Goal: Task Accomplishment & Management: Complete application form

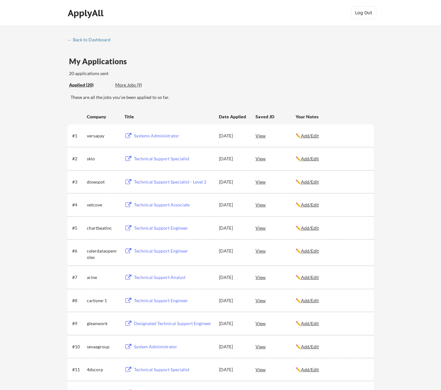
click at [133, 84] on div "More Jobs (9)" at bounding box center [138, 85] width 47 height 6
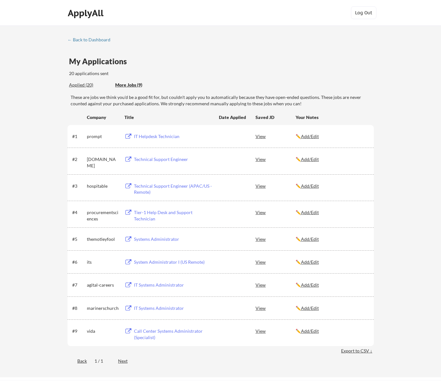
click at [146, 159] on div "Technical Support Engineer" at bounding box center [173, 159] width 79 height 6
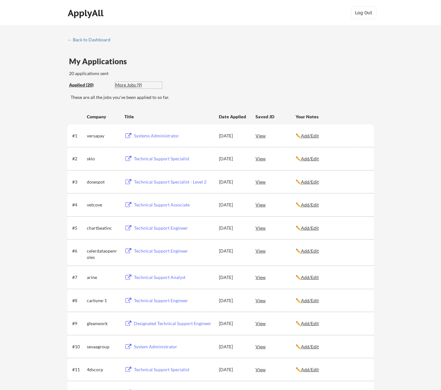
click at [132, 83] on div "More Jobs (9)" at bounding box center [138, 85] width 47 height 6
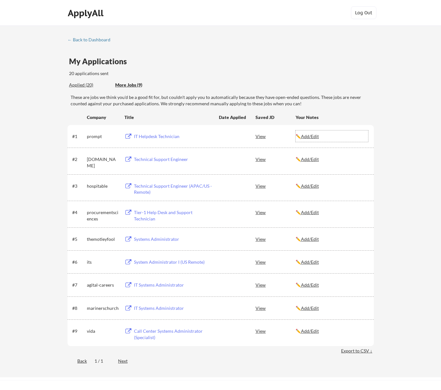
click at [310, 138] on u "Add/Edit" at bounding box center [310, 136] width 18 height 5
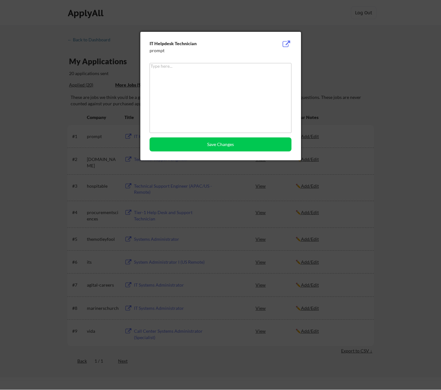
click at [227, 86] on textarea at bounding box center [220, 98] width 142 height 70
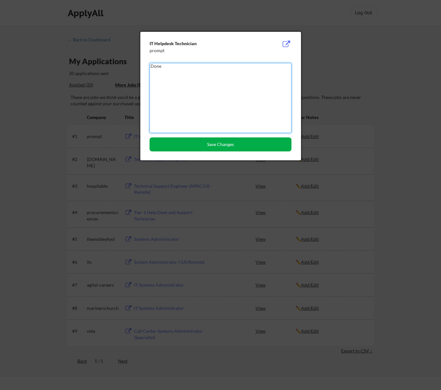
type textarea "Done"
click at [217, 140] on button "Save Changes" at bounding box center [220, 144] width 142 height 14
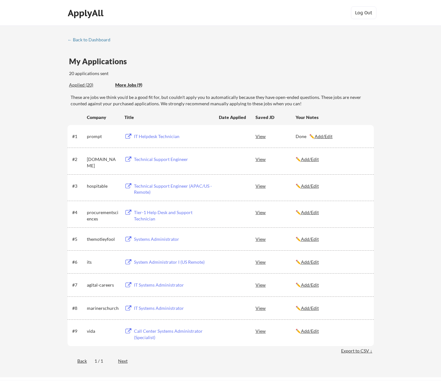
click at [319, 161] on u "Add/Edit" at bounding box center [310, 158] width 18 height 5
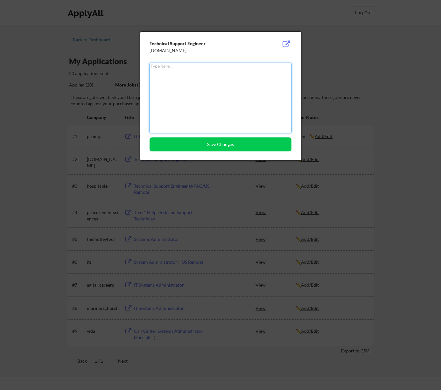
click at [212, 91] on textarea at bounding box center [220, 98] width 142 height 70
type textarea "d"
type textarea "Done"
click at [219, 141] on button "Save Changes" at bounding box center [220, 144] width 142 height 14
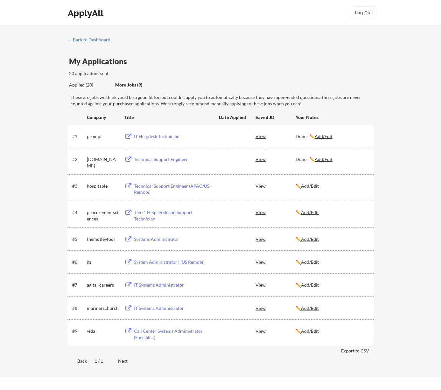
click at [156, 185] on div "Technical Support Engineer (APAC/US - Remote)" at bounding box center [173, 189] width 79 height 12
click at [303, 189] on div "✏️ Add/Edit" at bounding box center [331, 186] width 72 height 6
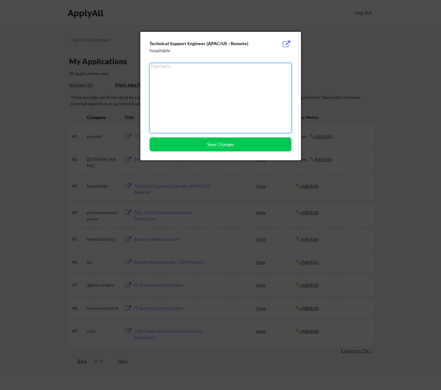
click at [239, 108] on textarea at bounding box center [220, 98] width 142 height 70
paste textarea "Cover letter"
type textarea "Cover letter is needed"
click at [208, 144] on button "Save Changes" at bounding box center [220, 144] width 142 height 14
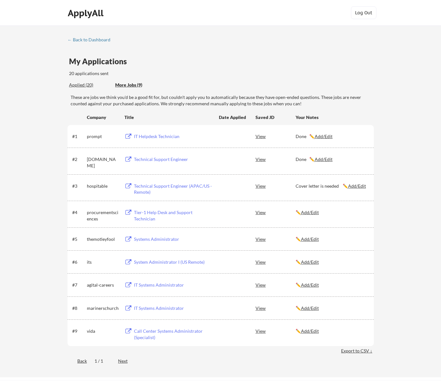
click at [166, 210] on div "Tier-1 Help Desk and Support Technician" at bounding box center [173, 215] width 79 height 12
click at [316, 211] on u "Add/Edit" at bounding box center [310, 212] width 18 height 5
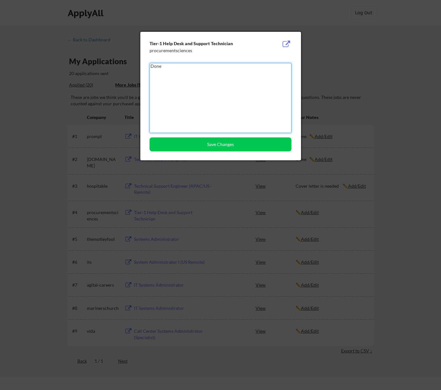
type textarea "Done"
click at [233, 141] on button "Save Changes" at bounding box center [220, 144] width 142 height 14
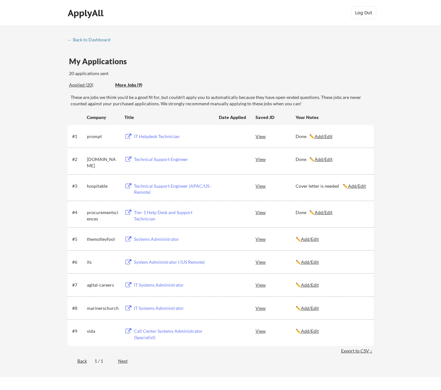
click at [148, 239] on div "Systems Administrator" at bounding box center [173, 239] width 79 height 6
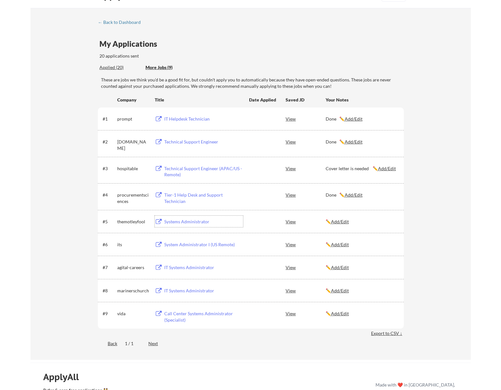
scroll to position [24, 0]
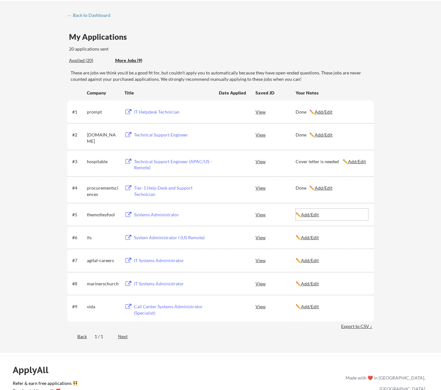
click at [316, 215] on u "Add/Edit" at bounding box center [310, 214] width 18 height 5
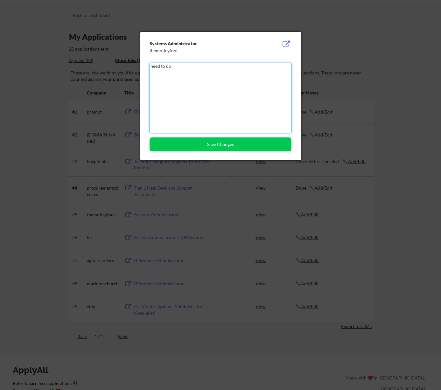
type textarea "need to do"
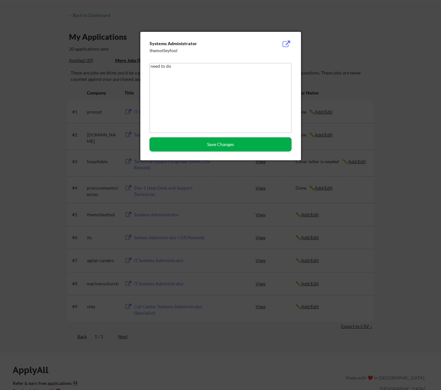
click at [213, 148] on button "Save Changes" at bounding box center [220, 144] width 142 height 14
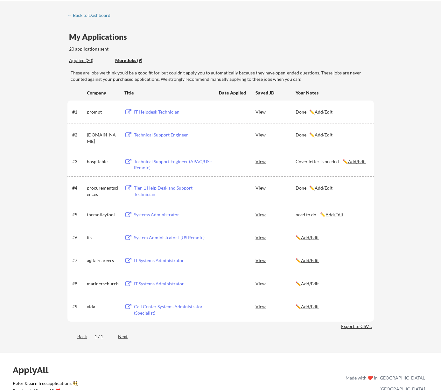
click at [168, 238] on div "System Administrator I (US Remote)" at bounding box center [173, 237] width 79 height 6
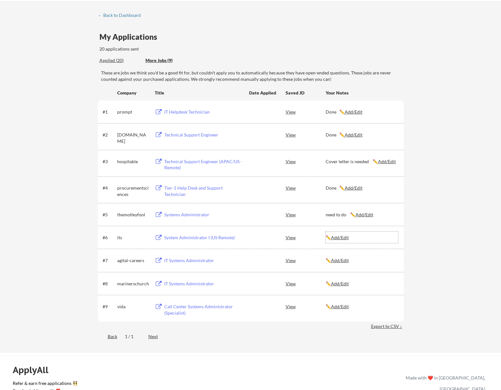
click at [349, 238] on u "Add/Edit" at bounding box center [340, 237] width 18 height 5
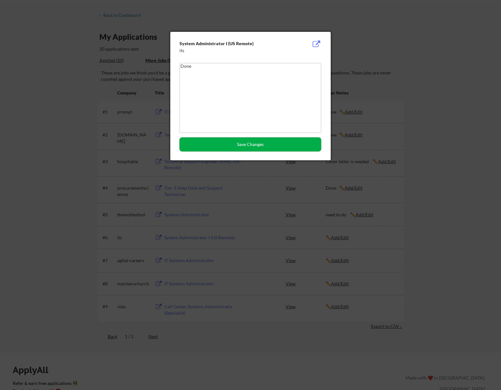
click at [285, 148] on button "Save Changes" at bounding box center [251, 144] width 142 height 14
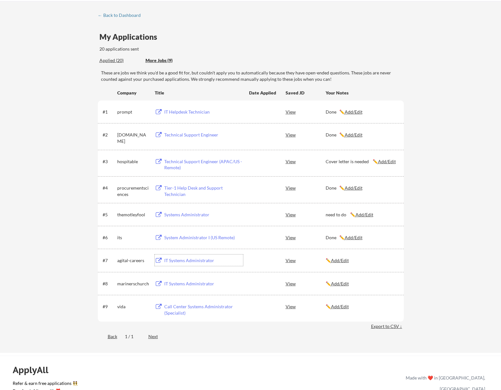
click at [183, 262] on div "IT Systems Administrator" at bounding box center [203, 260] width 79 height 6
click at [342, 160] on div "Cover letter is needed ✏️ Add/Edit" at bounding box center [362, 161] width 72 height 6
type textarea "Cover letter is needed"
click at [0, 0] on div at bounding box center [0, 0] width 0 height 0
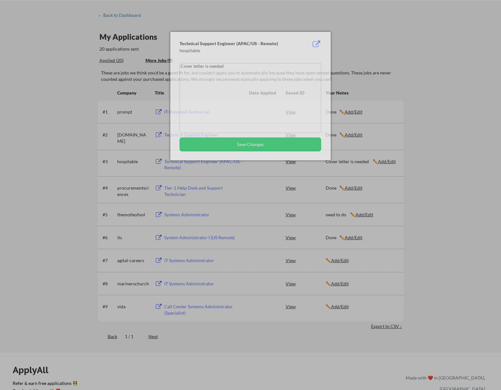
click at [342, 160] on div at bounding box center [250, 195] width 501 height 390
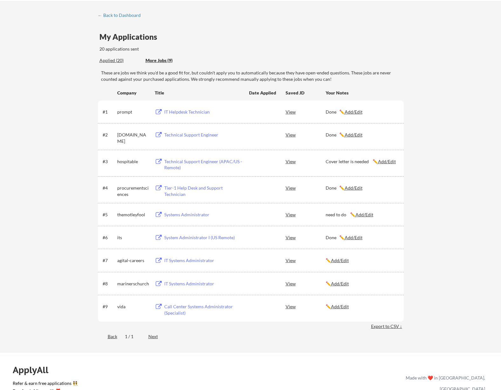
click at [342, 160] on div "Cover letter is needed ✏️ Add/Edit" at bounding box center [362, 161] width 72 height 6
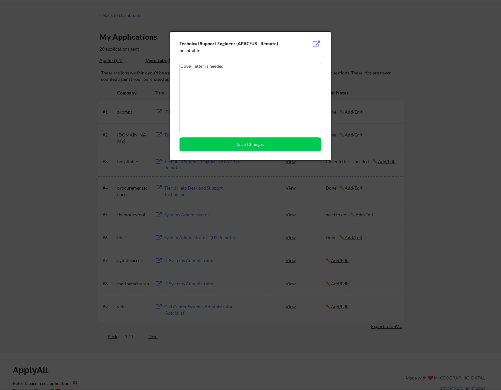
click at [227, 86] on textarea "Cover letter is needed" at bounding box center [251, 98] width 142 height 70
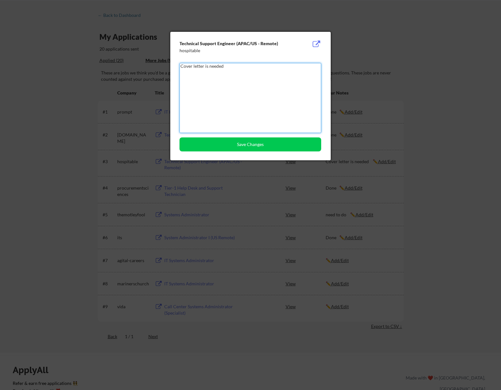
click at [227, 86] on textarea "Cover letter is needed" at bounding box center [251, 98] width 142 height 70
click at [380, 205] on div at bounding box center [250, 195] width 501 height 390
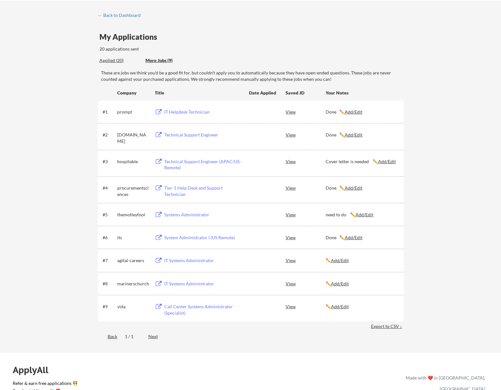
click at [344, 259] on u "Add/Edit" at bounding box center [340, 260] width 18 height 5
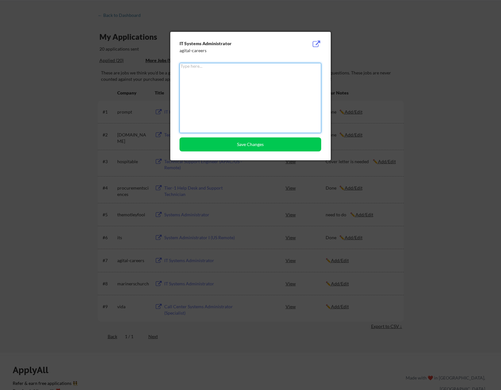
click at [287, 113] on textarea at bounding box center [251, 98] width 142 height 70
paste textarea "Cover letter is needed"
type textarea "Cover letter is needed"
click at [269, 144] on button "Save Changes" at bounding box center [251, 144] width 142 height 14
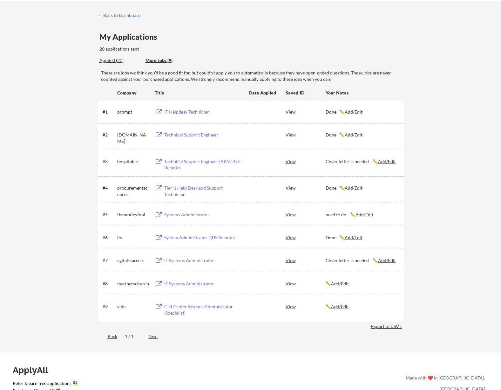
click at [192, 283] on div "IT Systems Administrator" at bounding box center [203, 283] width 79 height 6
click at [183, 306] on div "Call Center Systems Administrator (Specialist)" at bounding box center [203, 309] width 79 height 12
click at [179, 306] on div "Call Center Systems Administrator (Specialist)" at bounding box center [203, 309] width 79 height 12
click at [343, 305] on u "Add/Edit" at bounding box center [340, 306] width 18 height 5
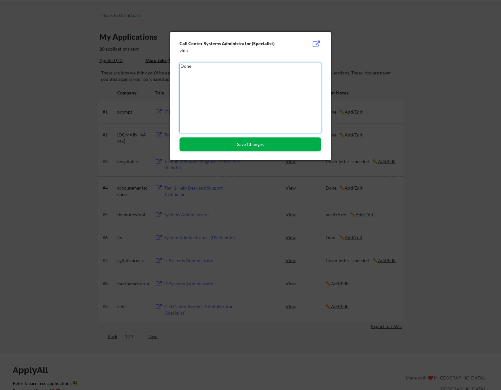
type textarea "Done"
click at [272, 145] on button "Save Changes" at bounding box center [251, 144] width 142 height 14
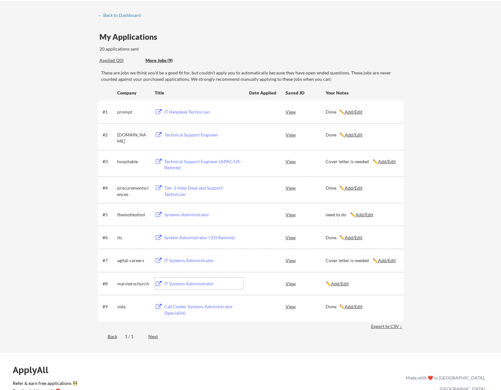
click at [200, 285] on div "IT Systems Administrator" at bounding box center [203, 283] width 79 height 6
click at [349, 285] on u "Add/Edit" at bounding box center [340, 283] width 18 height 5
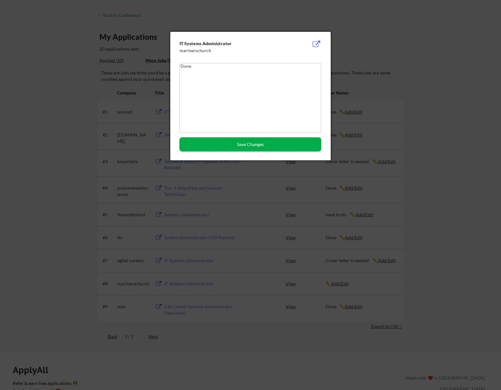
click at [276, 147] on button "Save Changes" at bounding box center [251, 144] width 142 height 14
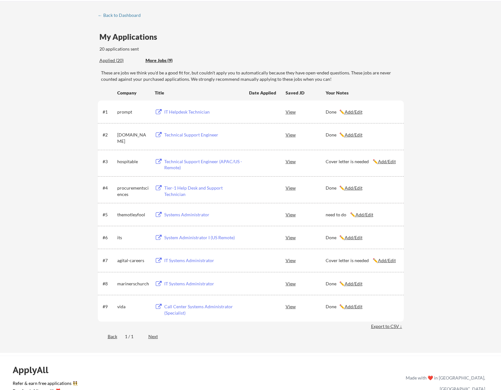
click at [194, 213] on div "Systems Administrator" at bounding box center [203, 214] width 79 height 6
click at [361, 216] on u "Add/Edit" at bounding box center [365, 214] width 18 height 5
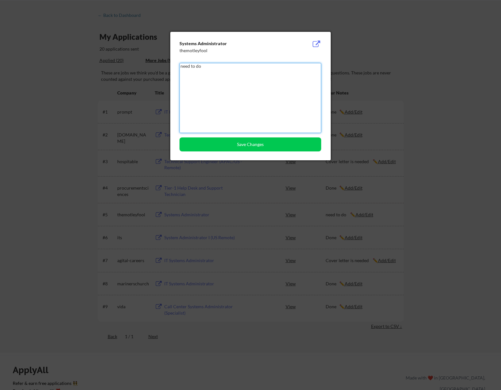
click at [209, 82] on textarea "need to do" at bounding box center [251, 98] width 142 height 70
type textarea "Skip"
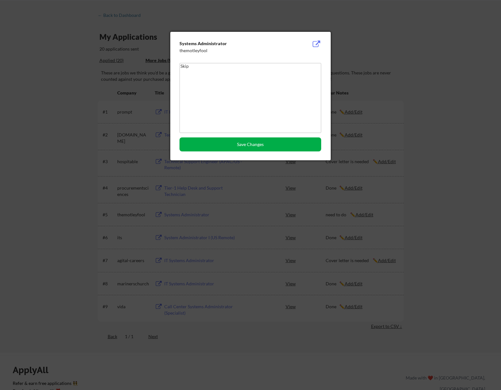
click at [265, 145] on button "Save Changes" at bounding box center [251, 144] width 142 height 14
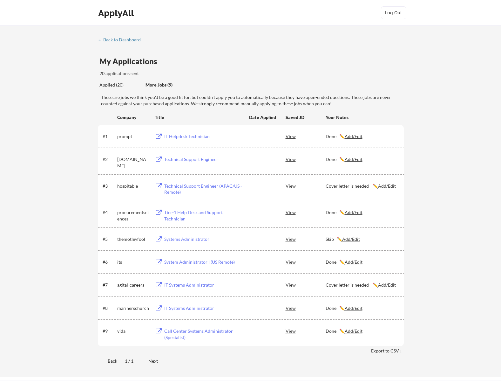
scroll to position [0, 0]
